Goal: Register for event/course

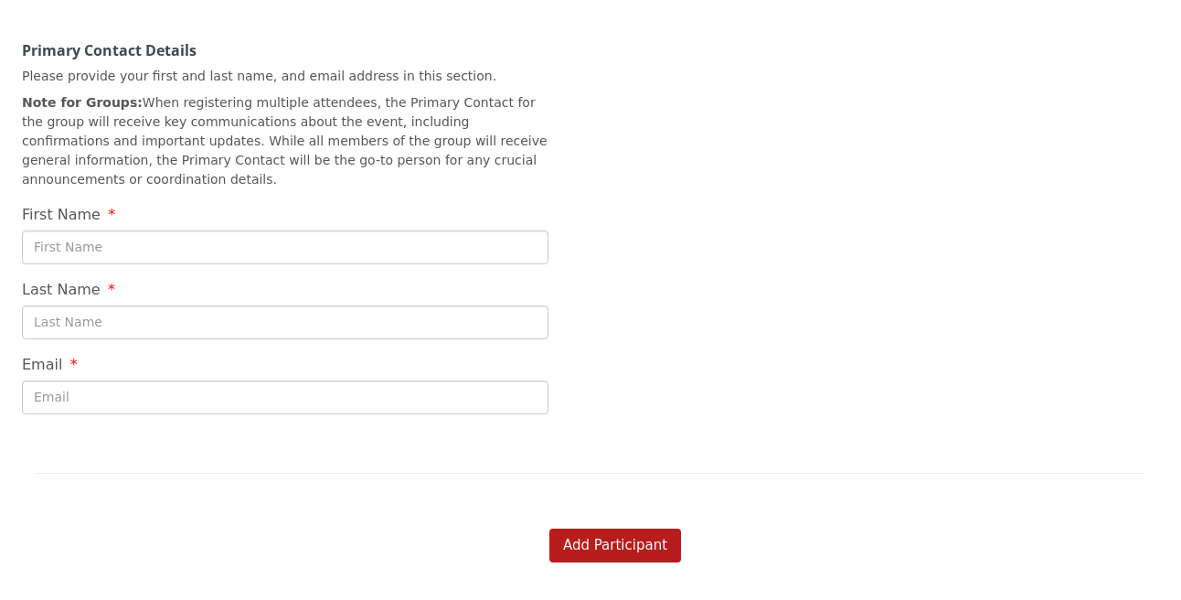
scroll to position [8, 0]
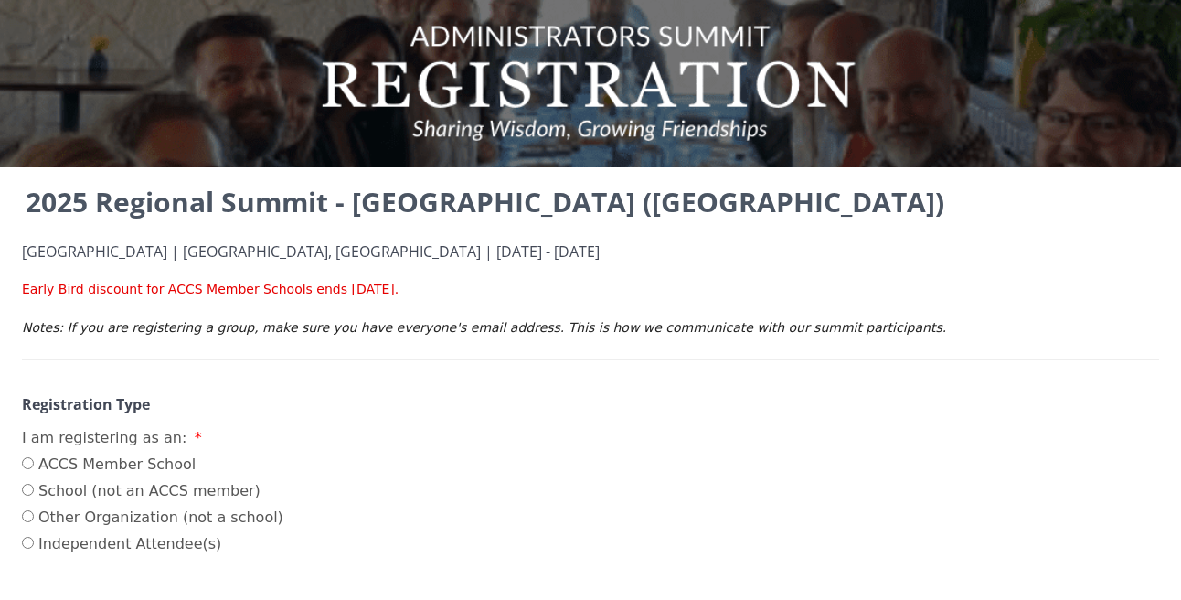
click at [90, 462] on label "ACCS Member School" at bounding box center [152, 464] width 261 height 22
click at [34, 462] on input "ACCS Member School" at bounding box center [28, 463] width 12 height 12
radio input "true"
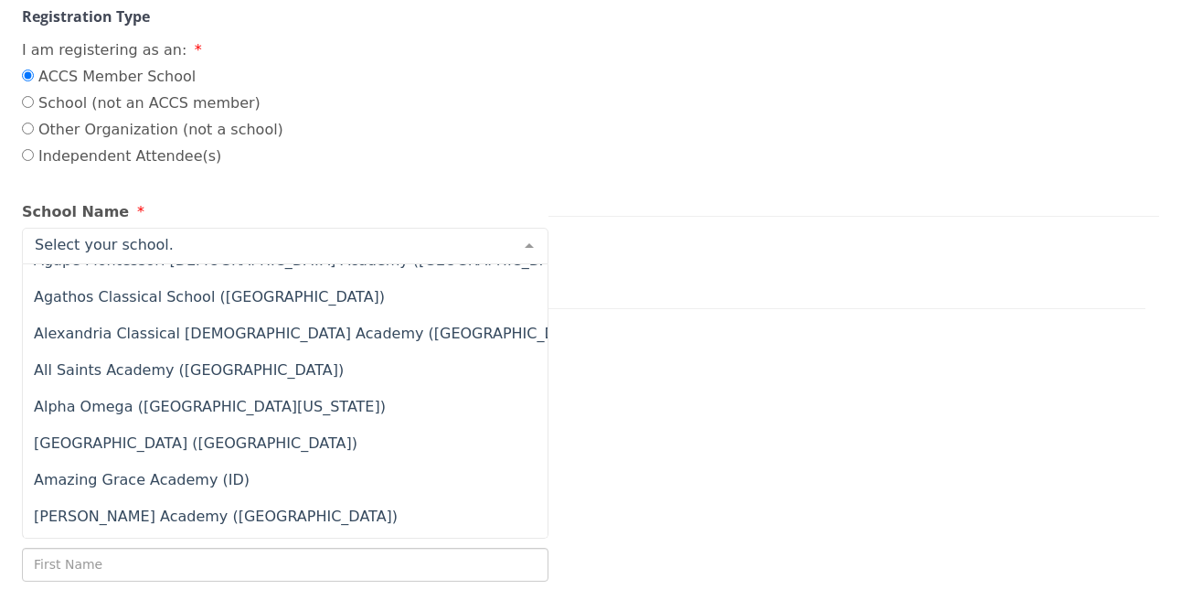
scroll to position [279, 0]
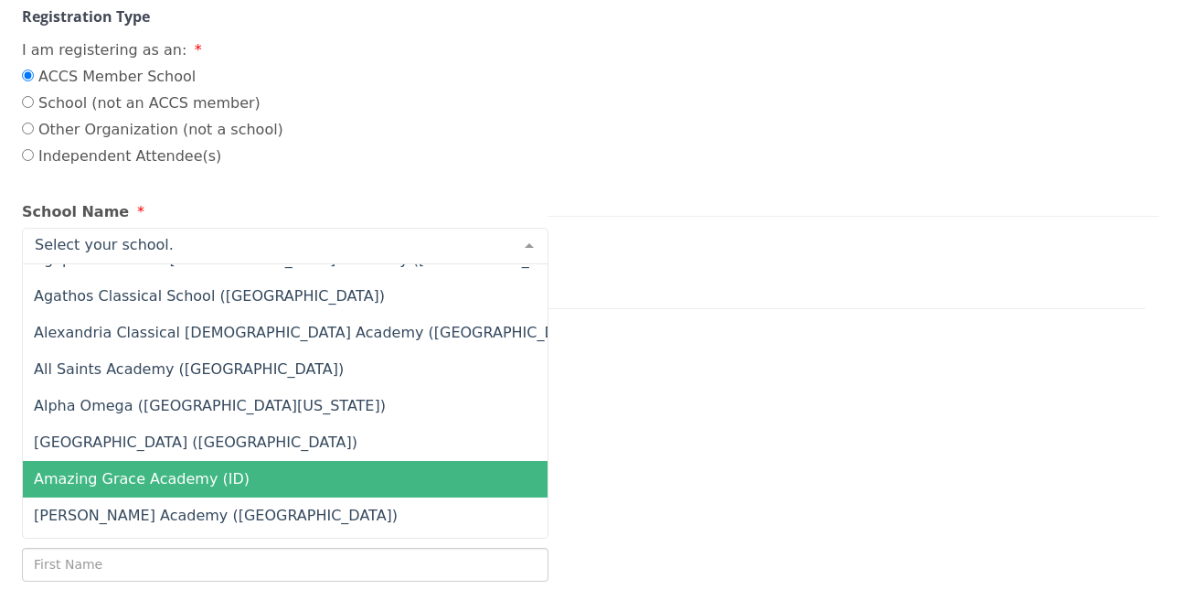
type input "c"
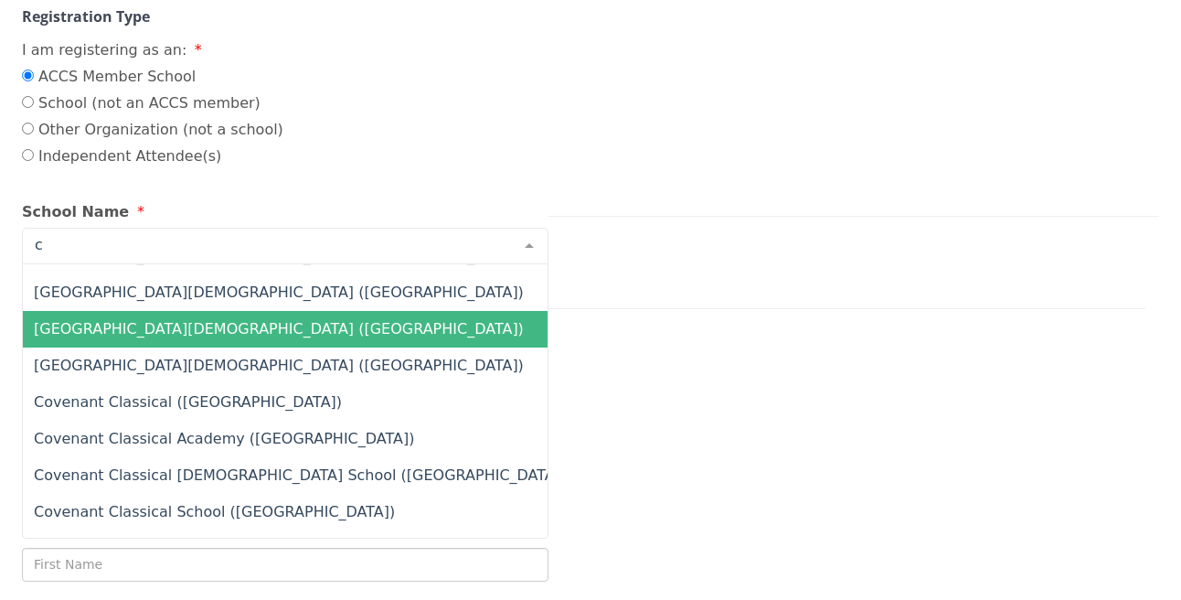
scroll to position [4912, 0]
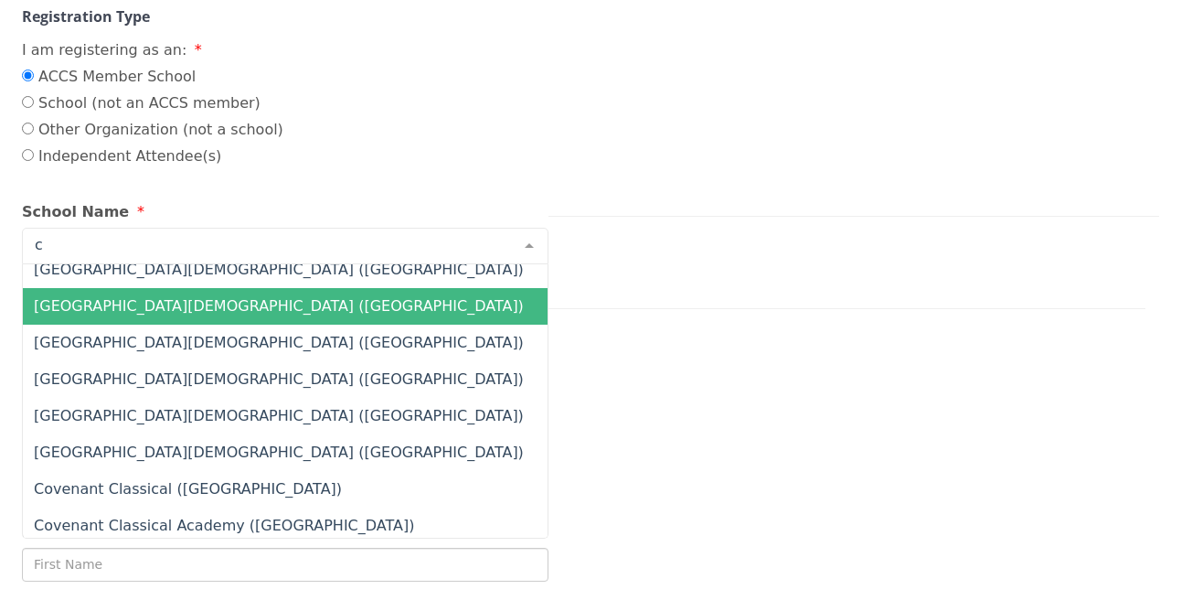
click at [219, 310] on span "[GEOGRAPHIC_DATA][DEMOGRAPHIC_DATA] ([GEOGRAPHIC_DATA])" at bounding box center [279, 305] width 490 height 17
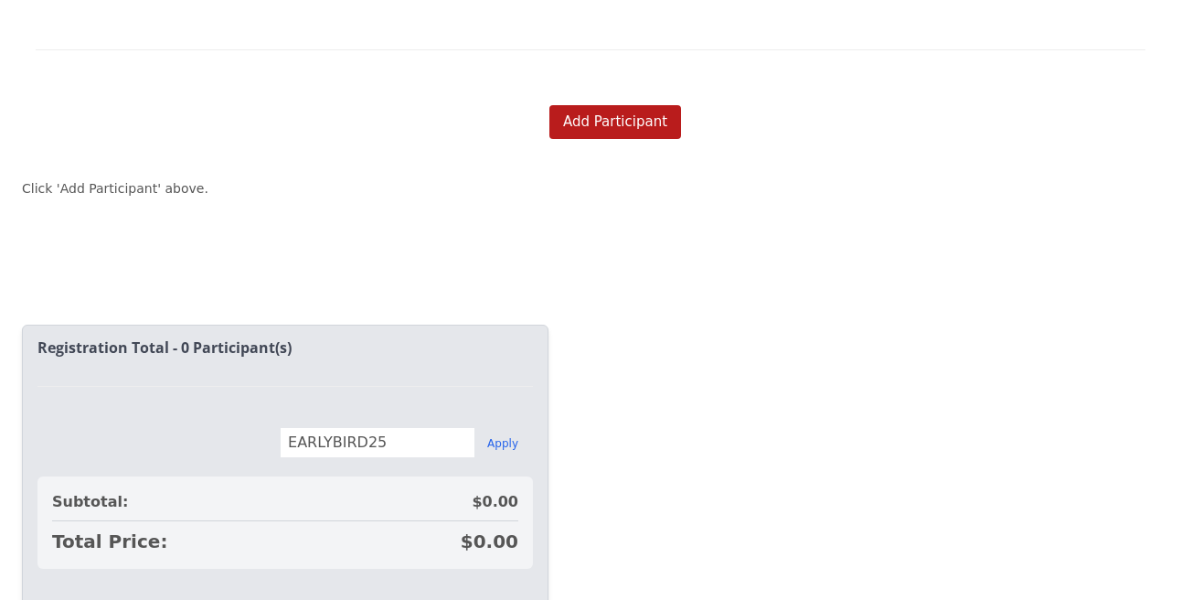
scroll to position [696, 0]
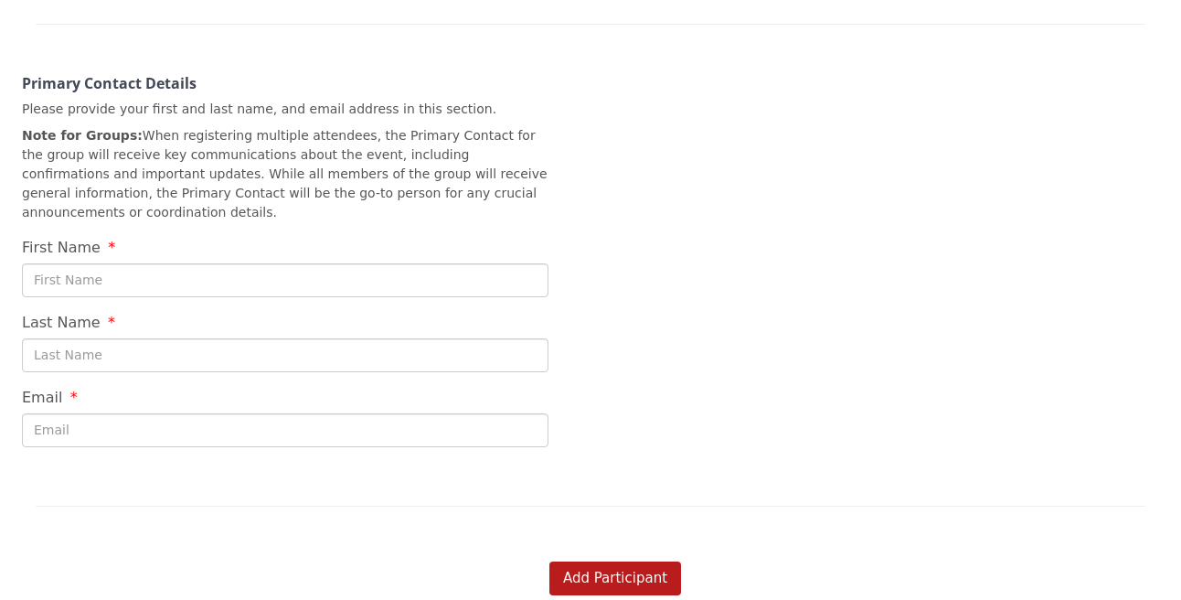
click at [85, 263] on input "First Name" at bounding box center [285, 280] width 526 height 34
type input "[PERSON_NAME]"
type input "[PERSON_NAME][EMAIL_ADDRESS][PERSON_NAME][DOMAIN_NAME]"
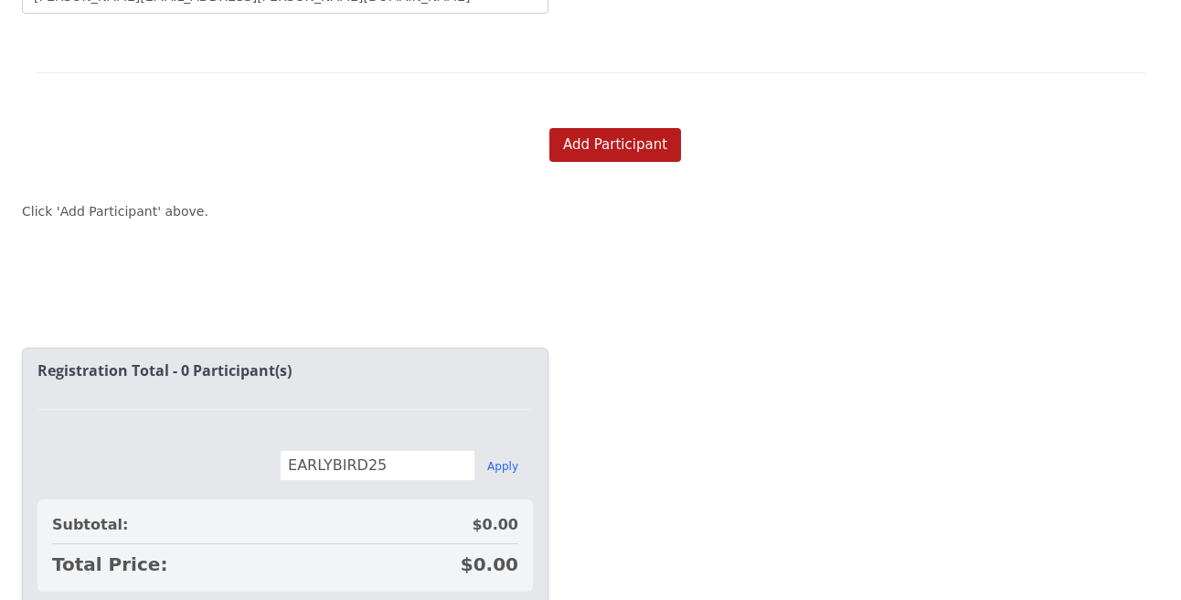
scroll to position [1214, 0]
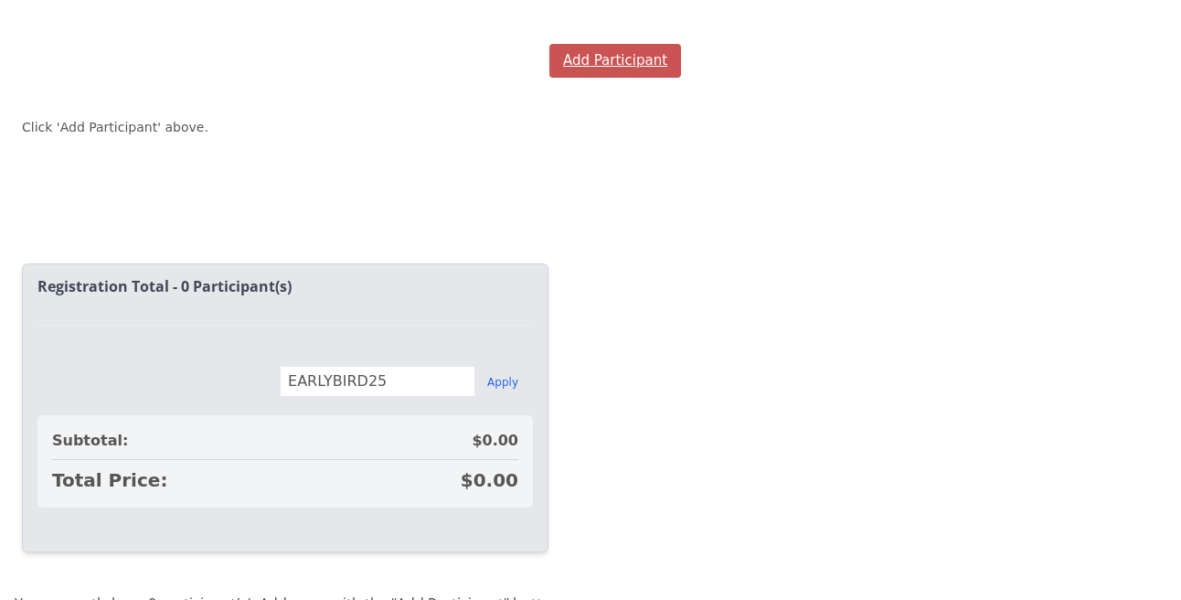
click at [591, 50] on button "Add Participant" at bounding box center [615, 61] width 132 height 34
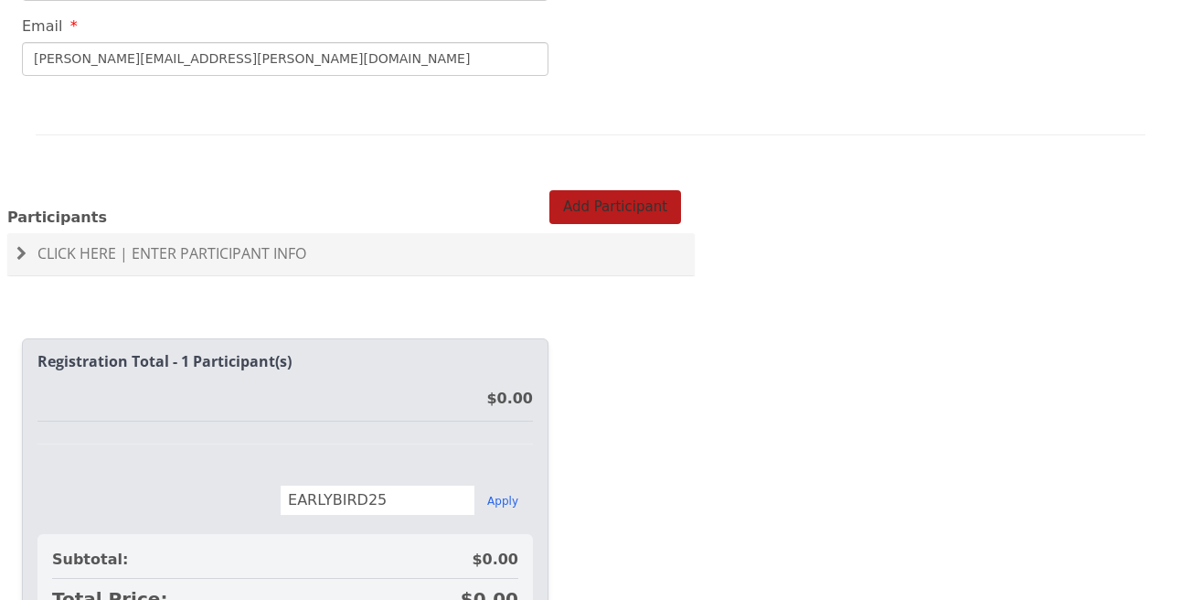
scroll to position [1031, 0]
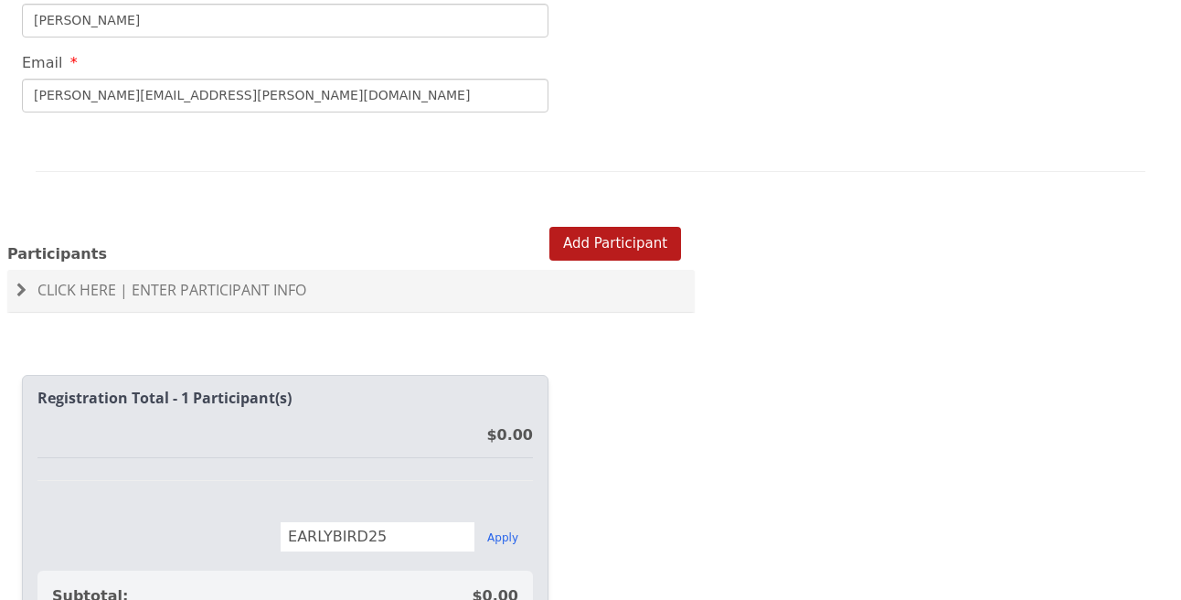
click at [185, 280] on span "Click Here | Enter Participant Info" at bounding box center [171, 290] width 269 height 20
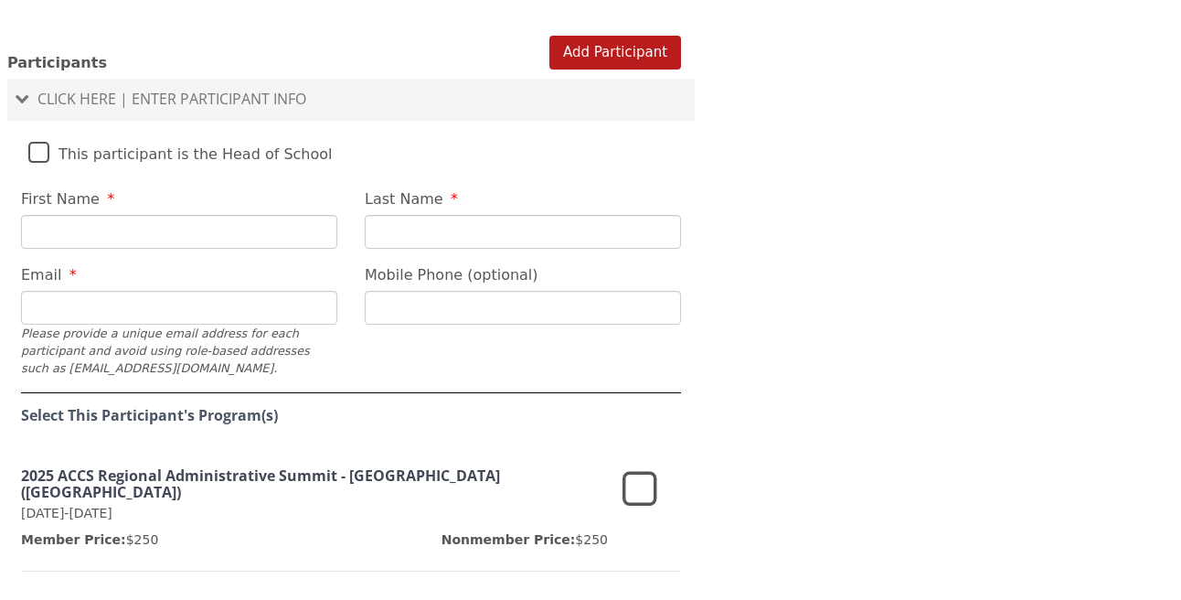
scroll to position [1211, 0]
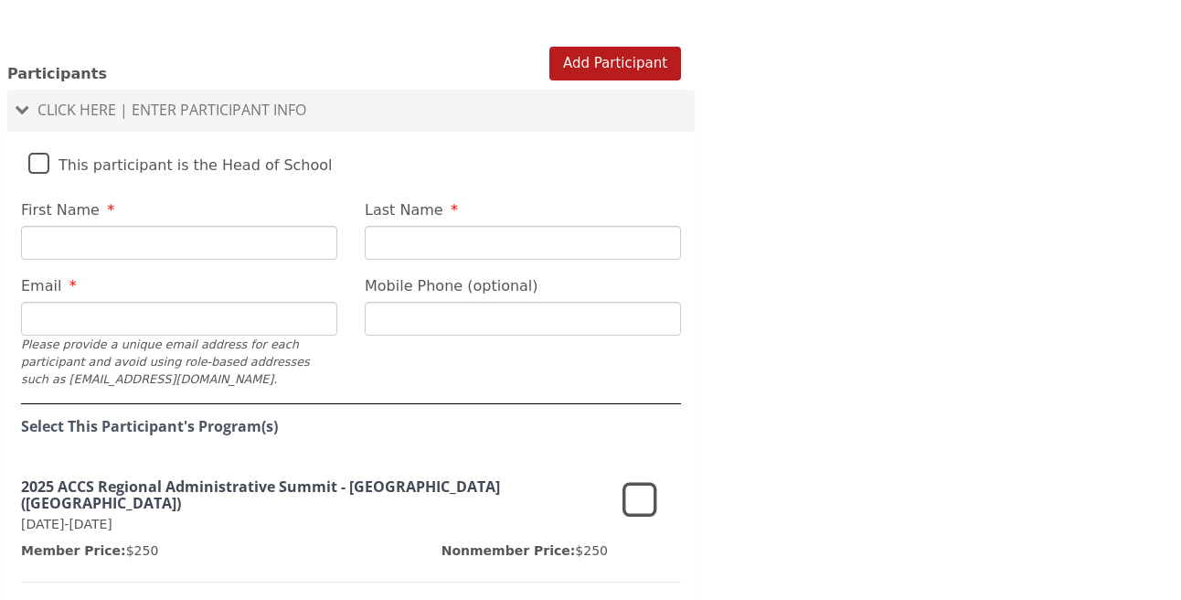
click at [645, 479] on icon at bounding box center [639, 501] width 35 height 44
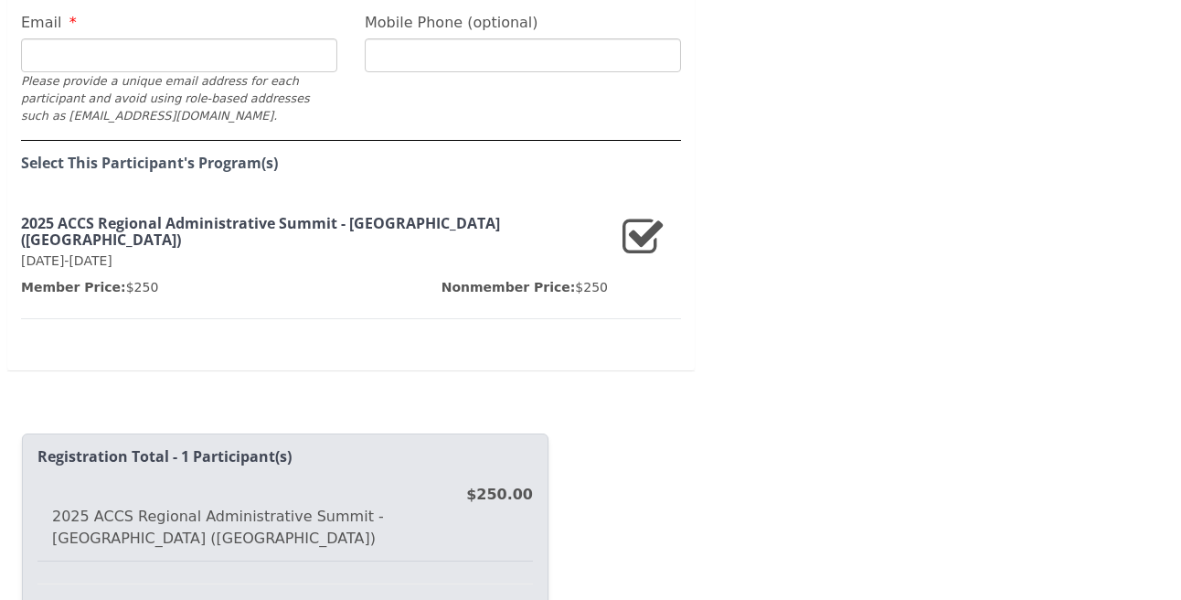
scroll to position [1531, 0]
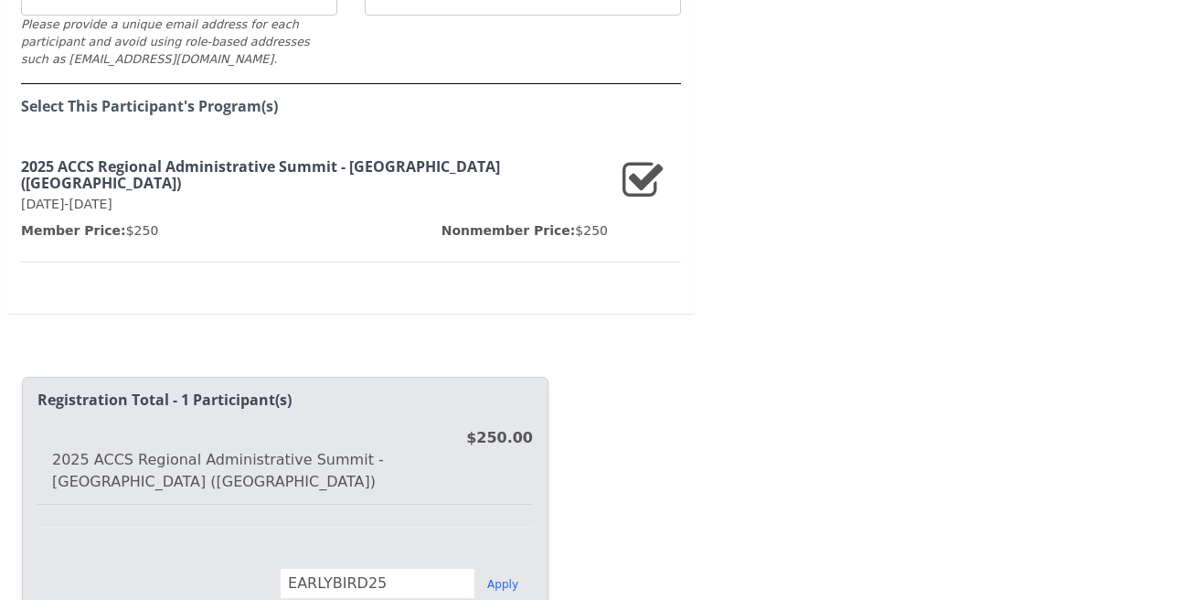
click at [56, 223] on span "Member Price:" at bounding box center [73, 230] width 105 height 15
click at [58, 223] on span "Member Price:" at bounding box center [73, 230] width 105 height 15
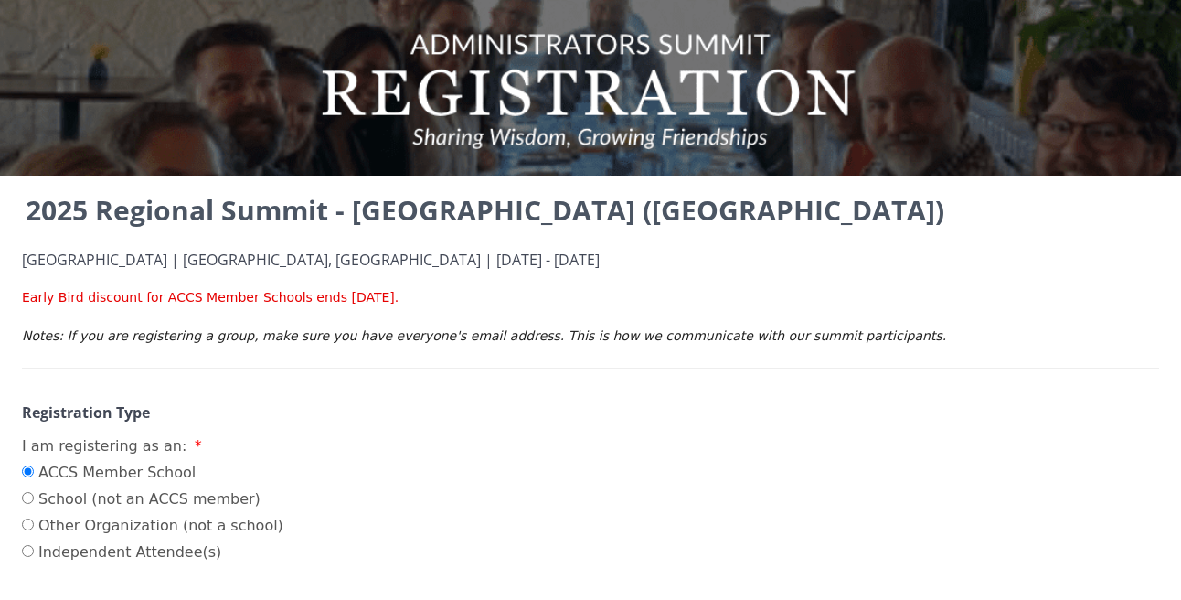
scroll to position [48, 0]
